Goal: Task Accomplishment & Management: Manage account settings

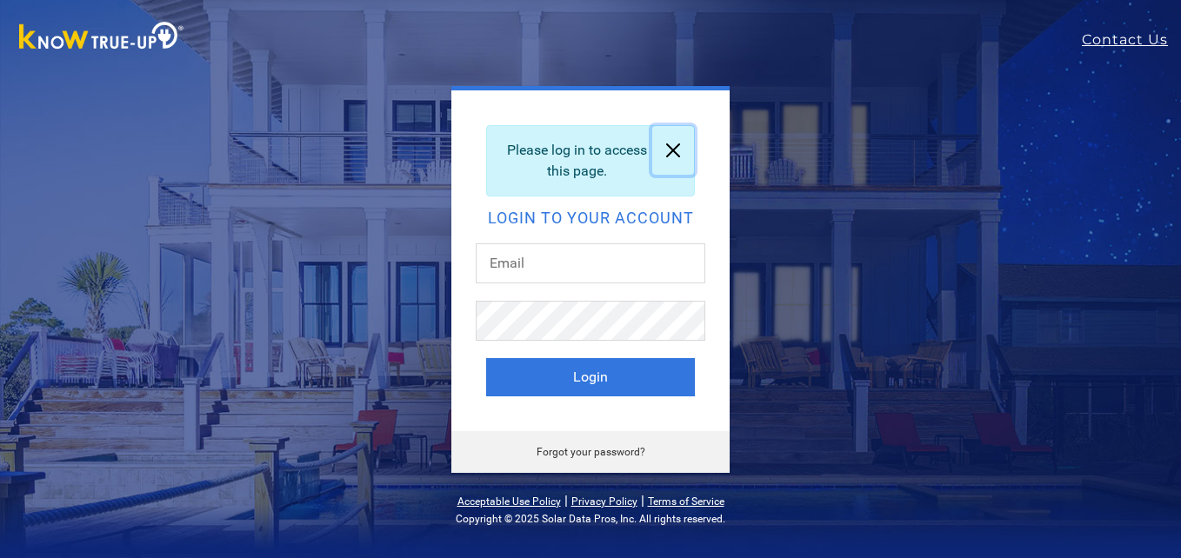
click at [664, 157] on link at bounding box center [673, 150] width 42 height 49
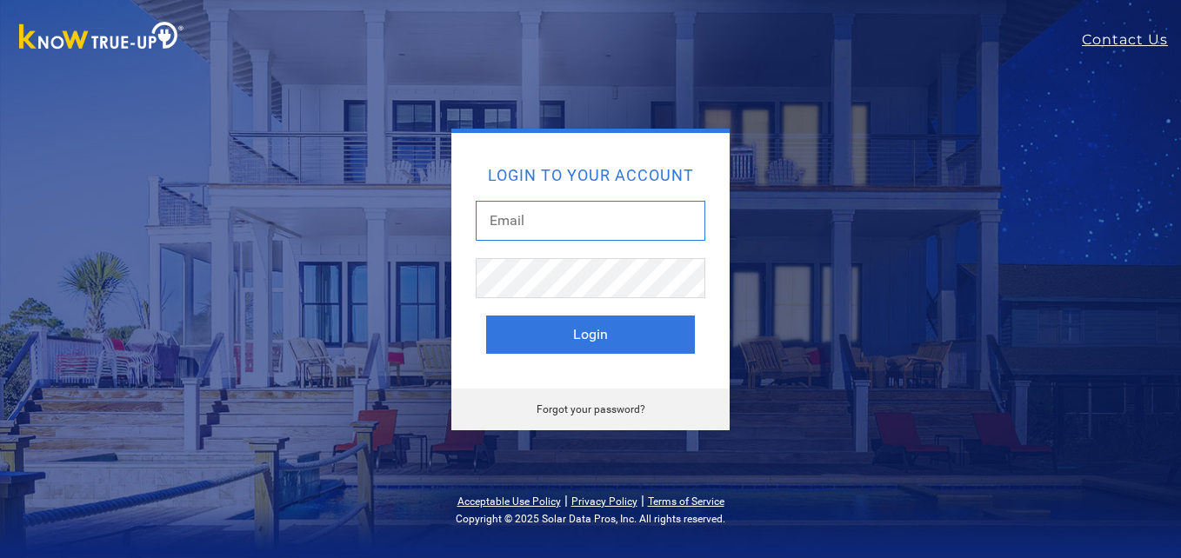
click at [538, 220] on input "text" at bounding box center [591, 221] width 230 height 40
type input "ppresno@yahoo.com"
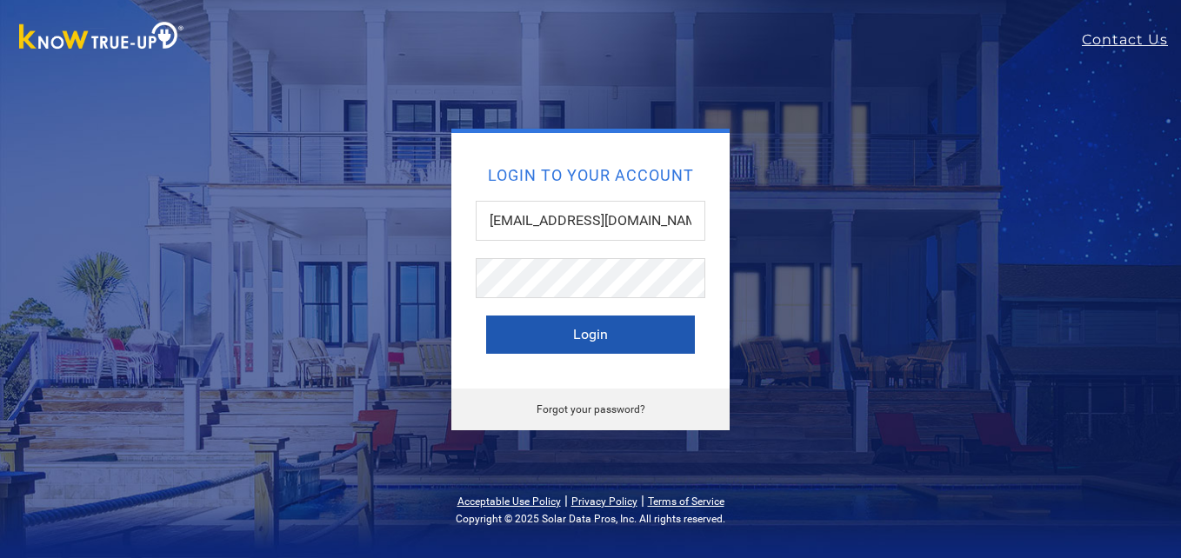
click at [587, 333] on button "Login" at bounding box center [590, 335] width 209 height 38
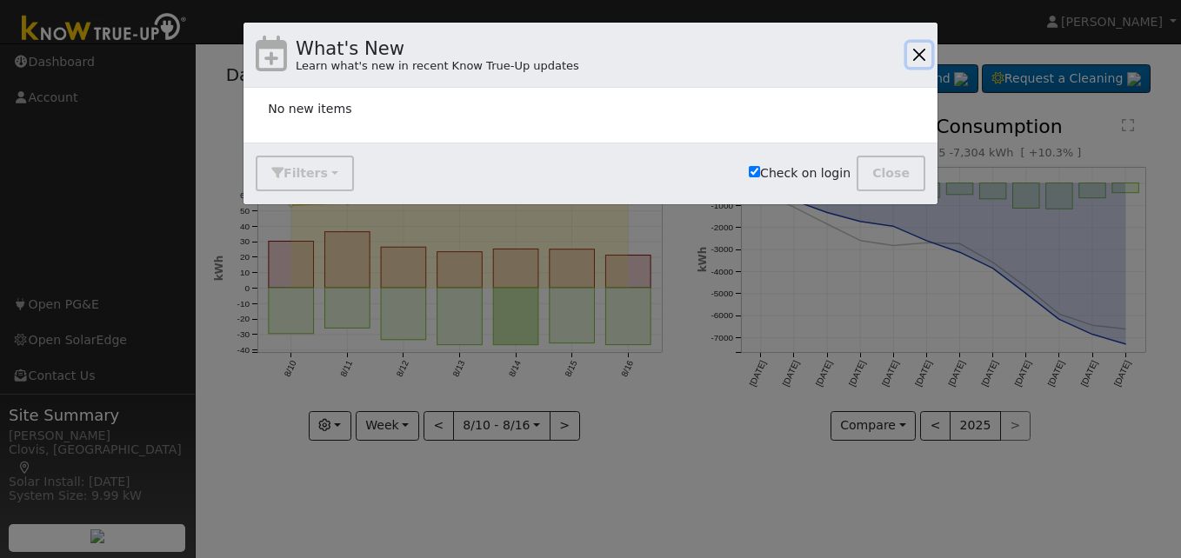
click at [921, 48] on button "button" at bounding box center [919, 55] width 24 height 24
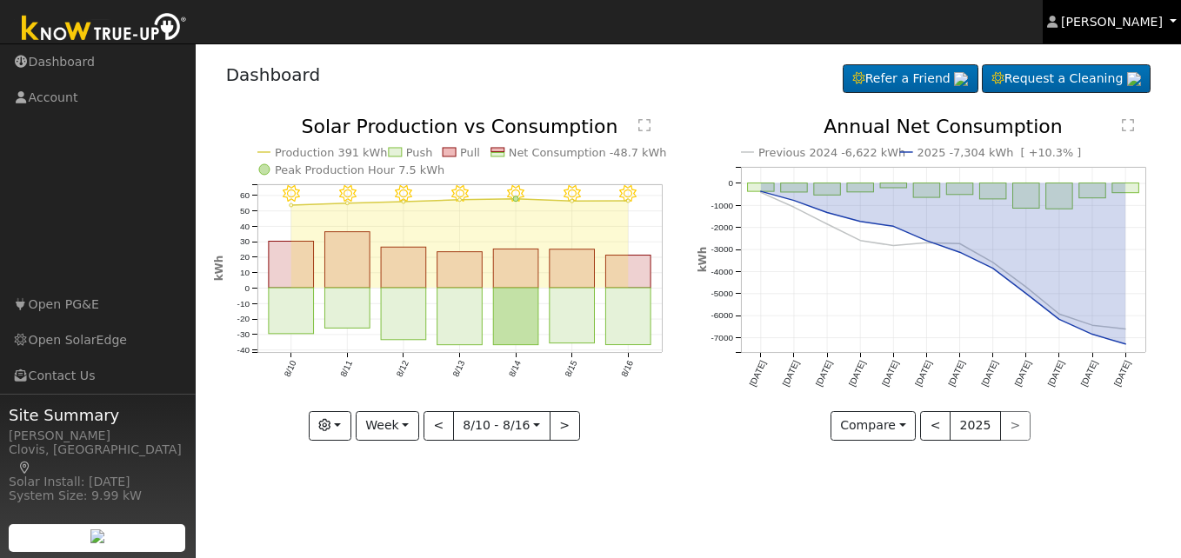
click at [1164, 25] on link "[PERSON_NAME]" at bounding box center [1111, 21] width 139 height 43
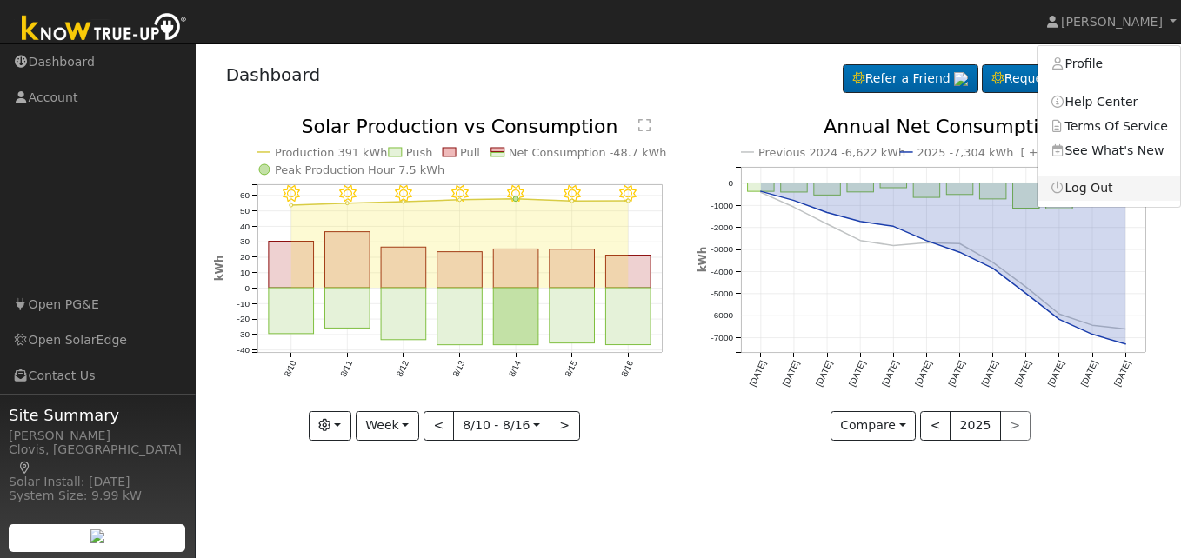
click at [1091, 189] on link "Log Out" at bounding box center [1108, 188] width 143 height 24
